Goal: Task Accomplishment & Management: Manage account settings

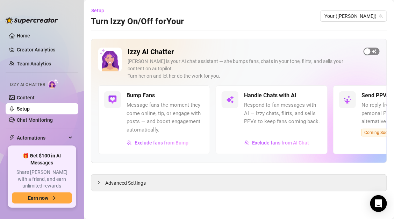
click at [369, 51] on div "button" at bounding box center [367, 51] width 6 height 6
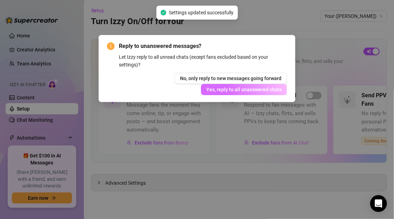
click at [265, 91] on span "Yes, reply to all unanswered chats" at bounding box center [243, 90] width 75 height 6
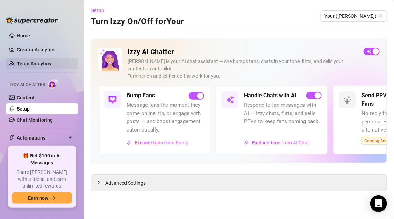
click at [40, 61] on link "Team Analytics" at bounding box center [34, 64] width 34 height 6
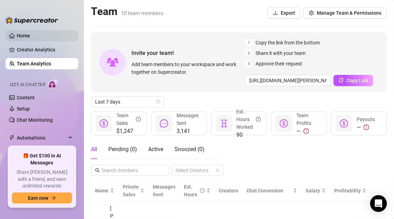
click at [30, 37] on link "Home" at bounding box center [23, 36] width 13 height 6
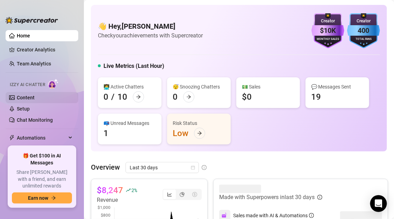
click at [29, 100] on link "Content" at bounding box center [26, 98] width 18 height 6
